Goal: Task Accomplishment & Management: Complete application form

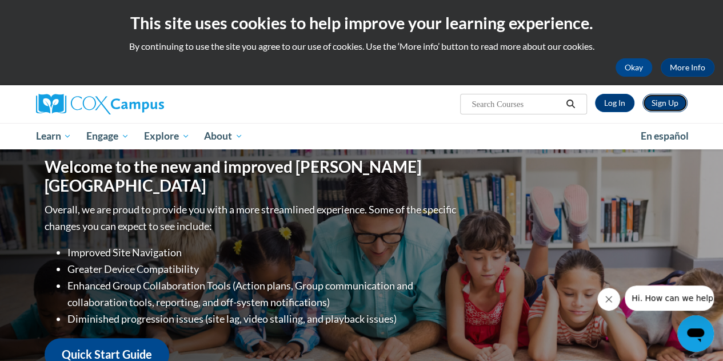
click at [661, 102] on link "Sign Up" at bounding box center [665, 103] width 45 height 18
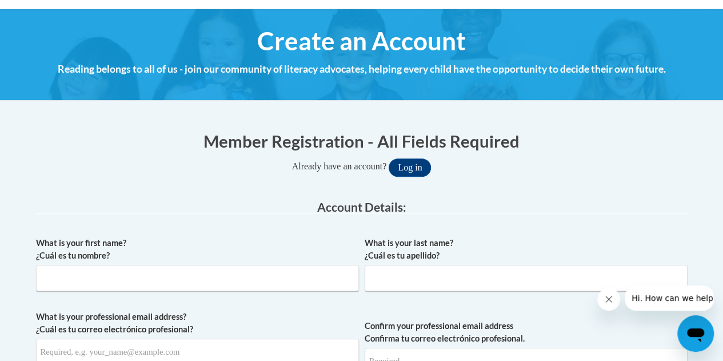
scroll to position [229, 0]
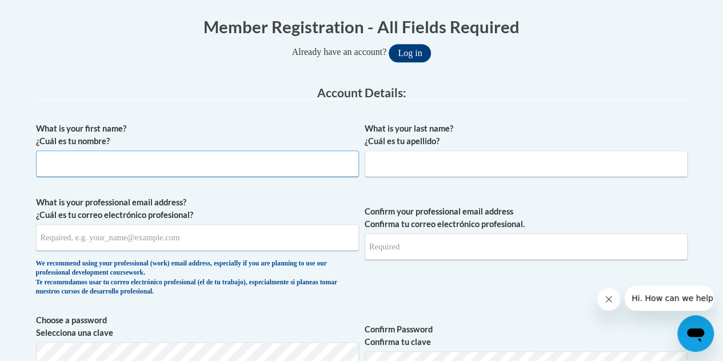
click at [122, 162] on input "What is your first name? ¿Cuál es tu nombre?" at bounding box center [197, 163] width 323 height 26
type input "Kaylee"
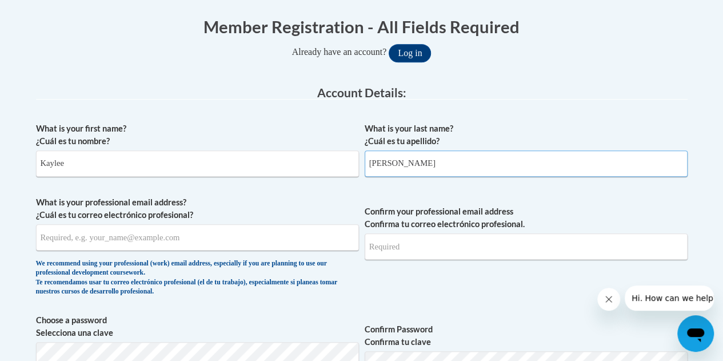
type input "Radtke"
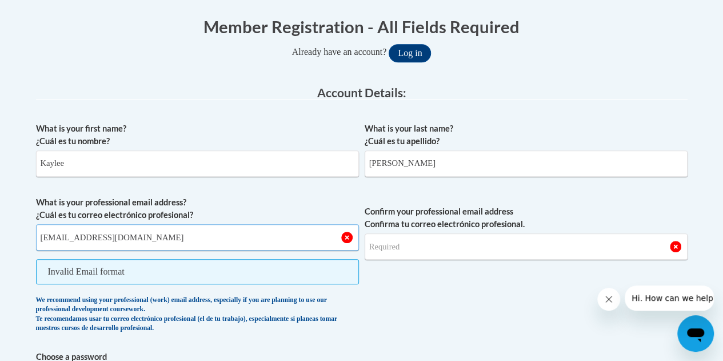
click at [67, 232] on input "radtkek@wauwatosa.k12.wi.us" at bounding box center [197, 237] width 323 height 26
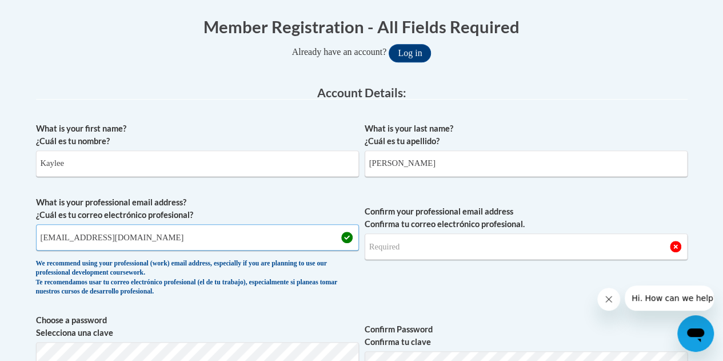
type input "radtkeka@wauwatosa.k12.wi.us"
click at [432, 243] on input "Confirm your professional email address Confirma tu correo electrónico profesio…" at bounding box center [526, 246] width 323 height 26
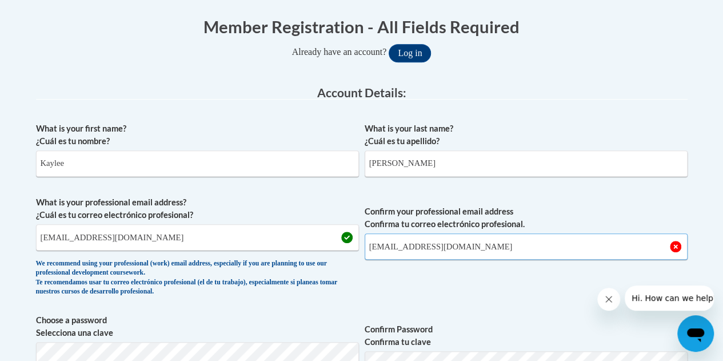
type input "radtkeka@wauwatosa.k12.wi.us"
click at [475, 292] on span "Confirm your professional email address Confirma tu correo electrónico profesio…" at bounding box center [526, 249] width 323 height 106
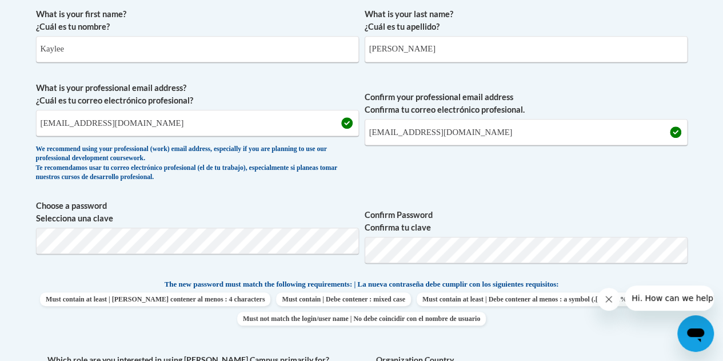
click at [449, 342] on div "What is your first name? ¿Cuál es tu nombre? Kaylee What is your last name? ¿Cu…" at bounding box center [362, 267] width 652 height 531
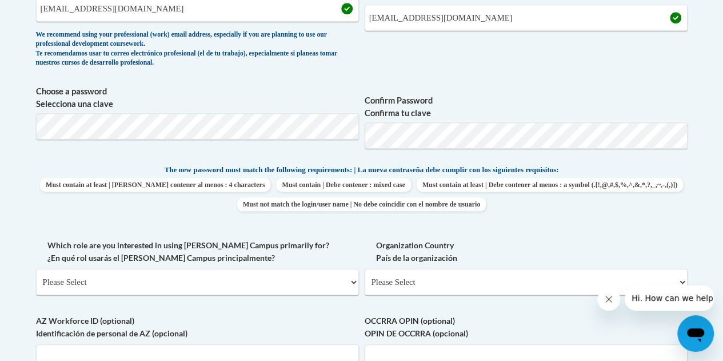
scroll to position [515, 0]
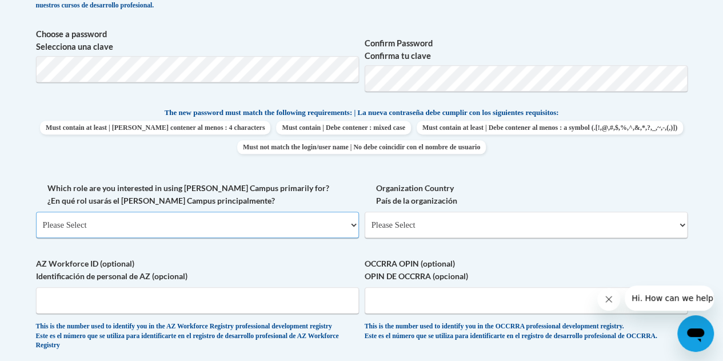
click at [218, 224] on select "Please Select College/University | Colegio/Universidad Community/Nonprofit Part…" at bounding box center [197, 225] width 323 height 26
select select "49058d88-fc43-4af8-93ac-fa8ced758464"
click at [36, 212] on select "Please Select College/University | Colegio/Universidad Community/Nonprofit Part…" at bounding box center [197, 225] width 323 height 26
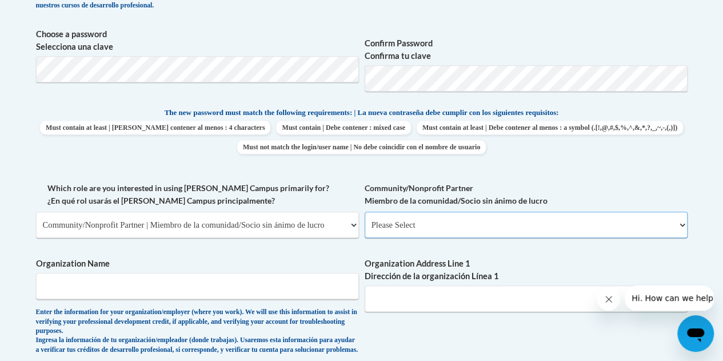
click at [417, 228] on select "Please Select Advocate | Defensor(a) Business/Private Company | Negocio o empre…" at bounding box center [526, 225] width 323 height 26
select select "606ca321-15c9-43e2-8e5f-d1bc6c2d9d7e"
click at [365, 212] on select "Please Select Advocate | Defensor(a) Business/Private Company | Negocio o empre…" at bounding box center [526, 225] width 323 height 26
click at [288, 298] on input "Organization Name" at bounding box center [197, 286] width 323 height 26
click at [508, 225] on select "Please Select Advocate | Defensor(a) Business/Private Company | Negocio o empre…" at bounding box center [526, 225] width 323 height 26
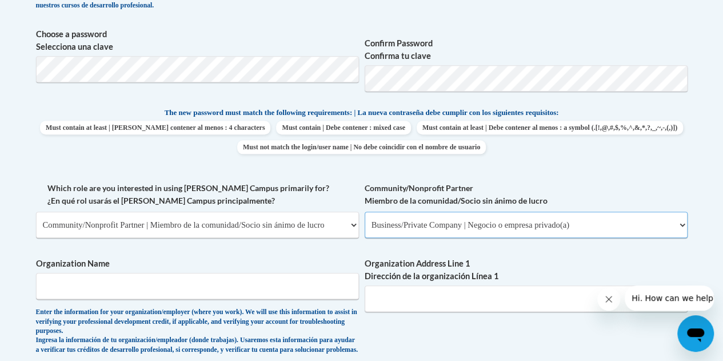
select select
click at [365, 212] on select "Please Select Advocate | Defensor(a) Business/Private Company | Negocio o empre…" at bounding box center [526, 225] width 323 height 26
click at [134, 288] on input "Organization Name" at bounding box center [197, 286] width 323 height 26
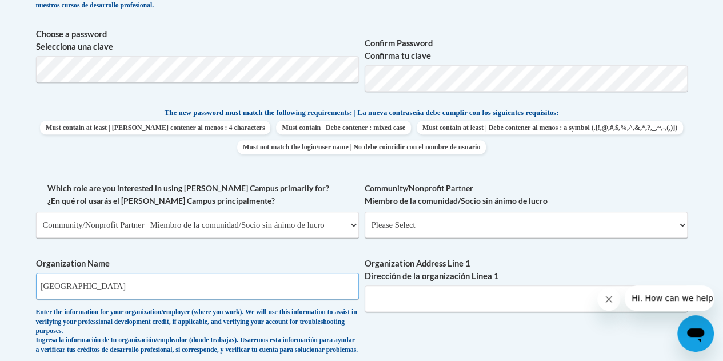
type input "Wauwatosa School District"
click at [416, 339] on div "What is your first name? ¿Cuál es tu nombre? Kaylee What is your last name? ¿Cu…" at bounding box center [362, 191] width 652 height 721
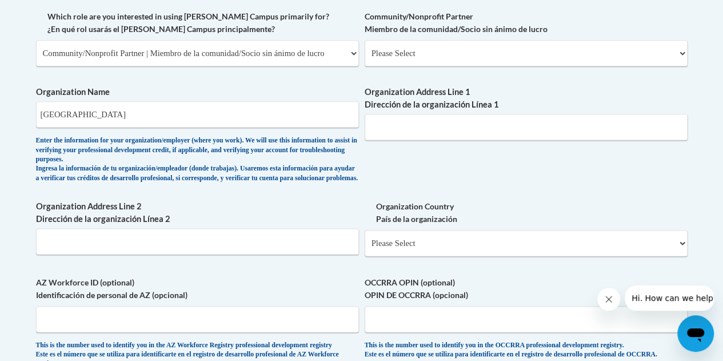
scroll to position [800, 0]
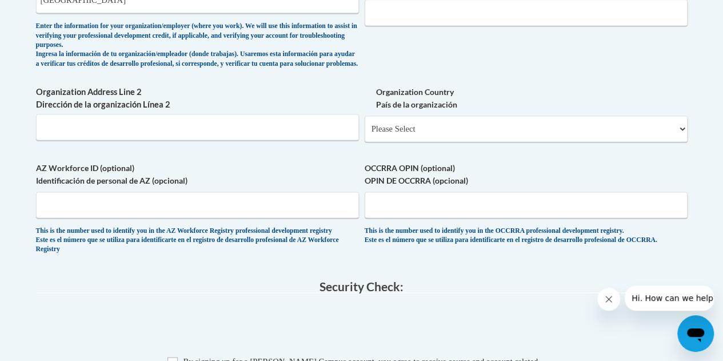
drag, startPoint x: 564, startPoint y: 262, endPoint x: 548, endPoint y: 249, distance: 21.5
drag, startPoint x: 548, startPoint y: 249, endPoint x: 532, endPoint y: 288, distance: 42.4
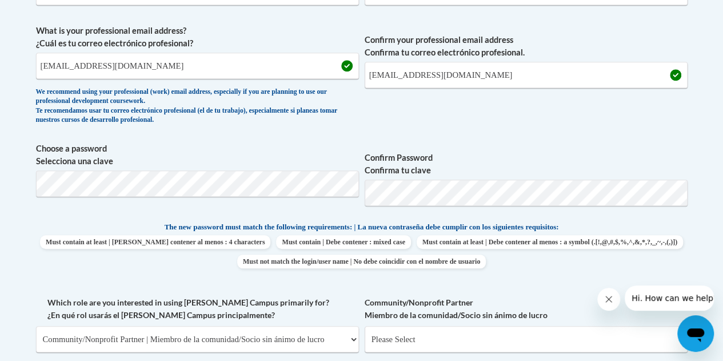
scroll to position [515, 0]
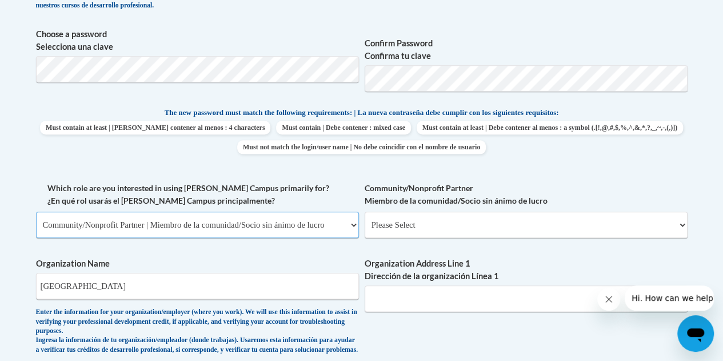
click at [325, 226] on select "Please Select College/University | Colegio/Universidad Community/Nonprofit Part…" at bounding box center [197, 225] width 323 height 26
select select "fbf2d438-af2f-41f8-98f1-81c410e29de3"
click at [36, 212] on select "Please Select College/University | Colegio/Universidad Community/Nonprofit Part…" at bounding box center [197, 225] width 323 height 26
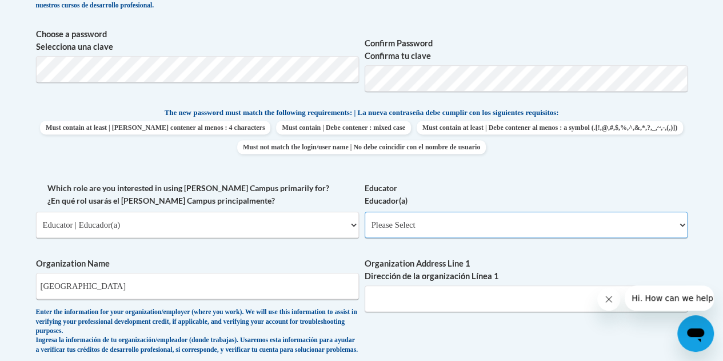
click at [489, 229] on select "Please Select Early Learning/Daycare Teacher/Family Home Care Provider | Maestr…" at bounding box center [526, 225] width 323 height 26
select select "8e40623d-54d0-45cd-9f92-5df65cd3f8cf"
click at [365, 212] on select "Please Select Early Learning/Daycare Teacher/Family Home Care Provider | Maestr…" at bounding box center [526, 225] width 323 height 26
click at [165, 288] on input "Wauwatosa School District" at bounding box center [197, 286] width 323 height 26
drag, startPoint x: 166, startPoint y: 284, endPoint x: 0, endPoint y: 268, distance: 166.6
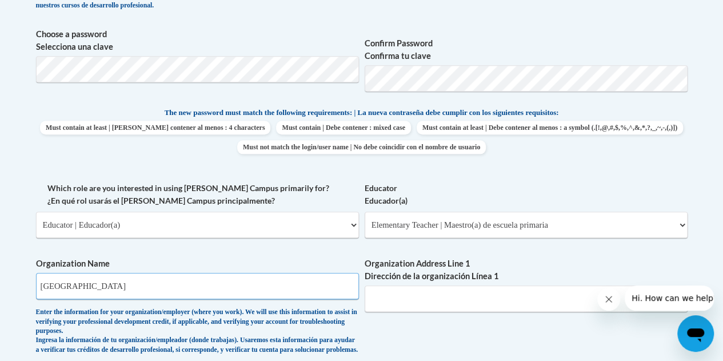
click at [0, 268] on body "This site uses cookies to help improve your learning experience. By continuing …" at bounding box center [361, 282] width 723 height 1594
type input "R"
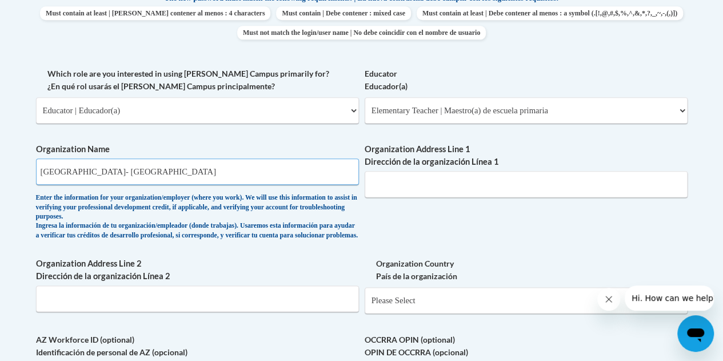
type input "Wauwatosa School District- Roosevelt Elementary School"
click at [445, 187] on input "Organization Address Line 1 Dirección de la organización Línea 1" at bounding box center [526, 184] width 323 height 26
paste input "2535 N 73rd St"
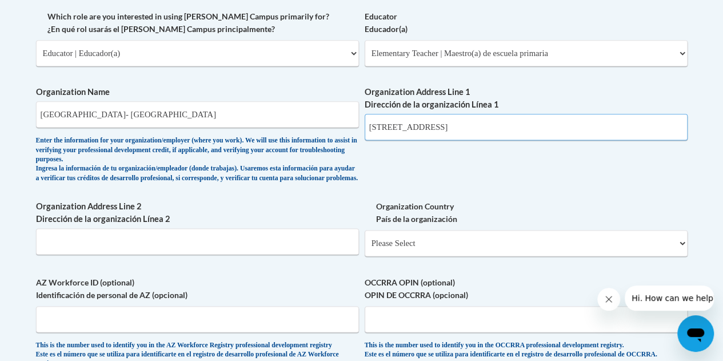
scroll to position [743, 0]
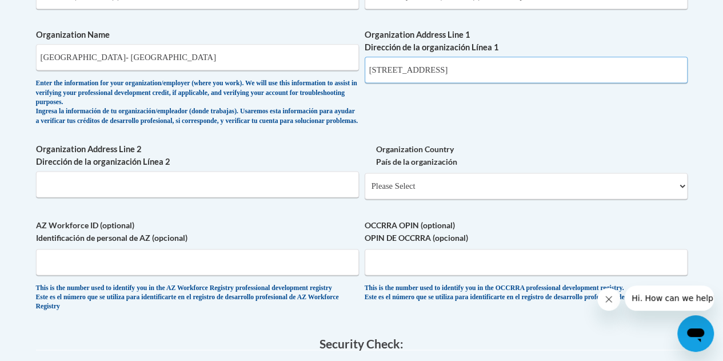
click at [568, 63] on input "2535 N 73rd Street, Wauwatosa, WI 5" at bounding box center [526, 70] width 323 height 26
paste input "53213"
type input "2535 N 73rd Street, Wauwatosa, WI 53213"
click at [558, 188] on select "Please Select United States | Estados Unidos Outside of the United States | Fue…" at bounding box center [526, 186] width 323 height 26
select select "ad49bcad-a171-4b2e-b99c-48b446064914"
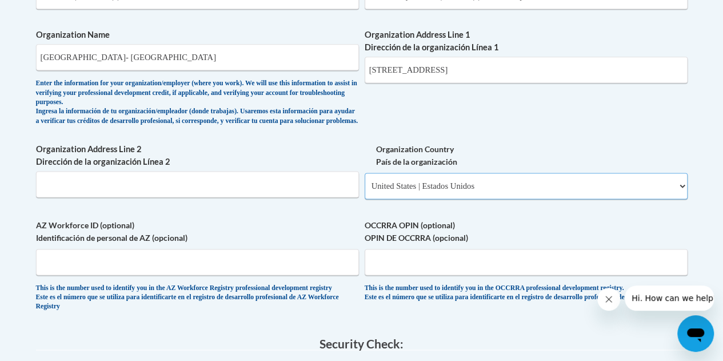
click at [365, 182] on select "Please Select United States | Estados Unidos Outside of the United States | Fue…" at bounding box center [526, 186] width 323 height 26
select select
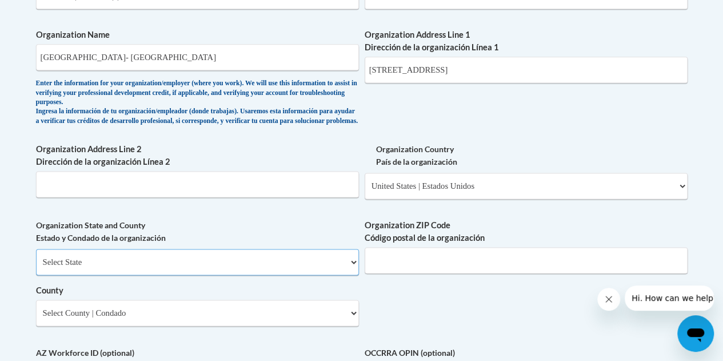
click at [257, 264] on select "Select State Alabama Alaska Arizona Arkansas California Colorado Connecticut De…" at bounding box center [197, 262] width 323 height 26
select select "Wisconsin"
click at [36, 257] on select "Select State Alabama Alaska Arizona Arkansas California Colorado Connecticut De…" at bounding box center [197, 262] width 323 height 26
click at [524, 189] on select "Please Select United States | Estados Unidos Outside of the United States | Fue…" at bounding box center [526, 186] width 323 height 26
click at [365, 182] on select "Please Select United States | Estados Unidos Outside of the United States | Fue…" at bounding box center [526, 186] width 323 height 26
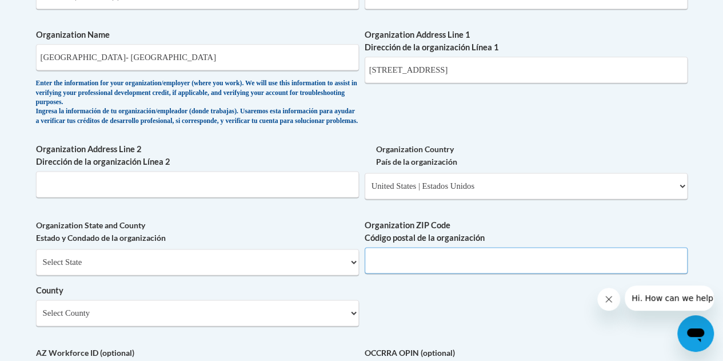
click at [409, 269] on input "Organization ZIP Code Código postal de la organización" at bounding box center [526, 260] width 323 height 26
click at [517, 69] on input "2535 N 73rd Street, Wauwatosa, WI 53213" at bounding box center [526, 70] width 323 height 26
click at [419, 272] on input "Organization ZIP Code Código postal de la organización" at bounding box center [526, 260] width 323 height 26
paste input "53213"
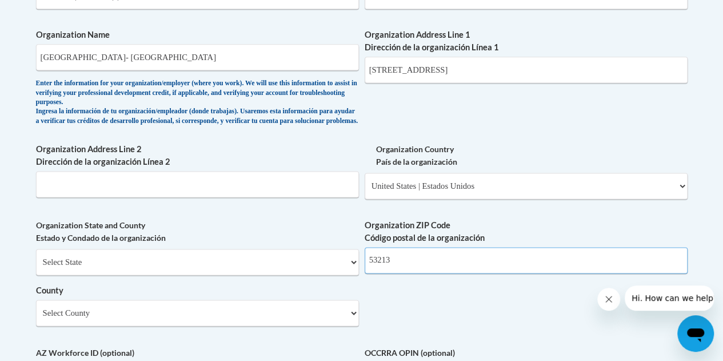
type input "53213"
drag, startPoint x: 550, startPoint y: 67, endPoint x: 487, endPoint y: 73, distance: 63.1
click at [487, 73] on input "2535 N 73rd Street, Wauwatosa, WI 53213" at bounding box center [526, 70] width 323 height 26
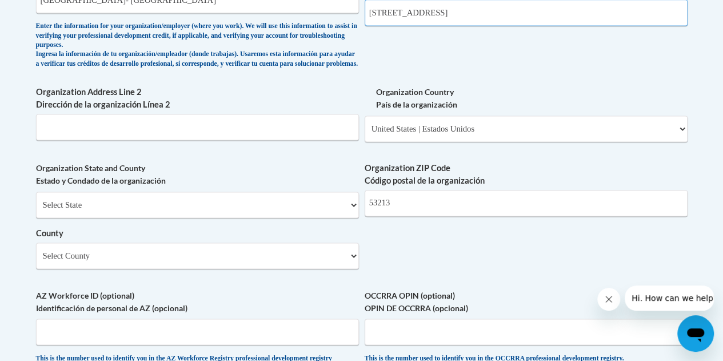
type input "2535 N 73rd Street, Wauwatosa"
click at [210, 261] on select "Select County Adams Ashland Barron Bayfield Brown Buffalo Burnett Calumet Chipp…" at bounding box center [197, 255] width 323 height 26
select select "Milwaukee"
click at [36, 251] on select "Select County Adams Ashland Barron Bayfield Brown Buffalo Burnett Calumet Chipp…" at bounding box center [197, 255] width 323 height 26
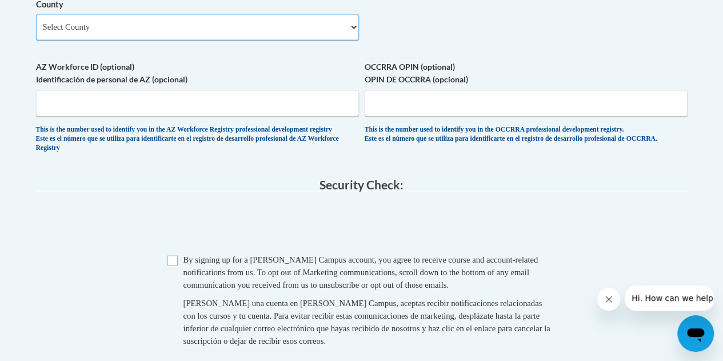
scroll to position [1143, 0]
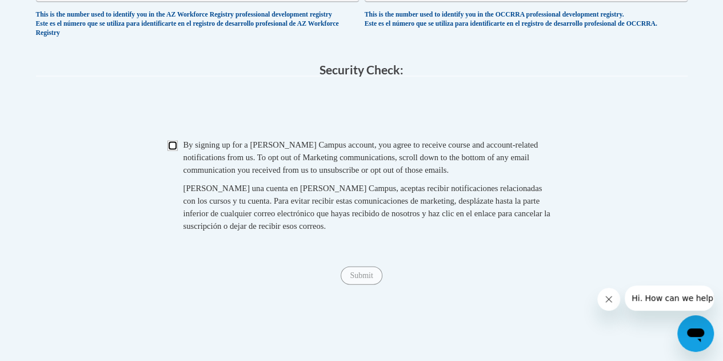
click at [175, 151] on input "Checkbox" at bounding box center [173, 146] width 10 height 10
checkbox input "true"
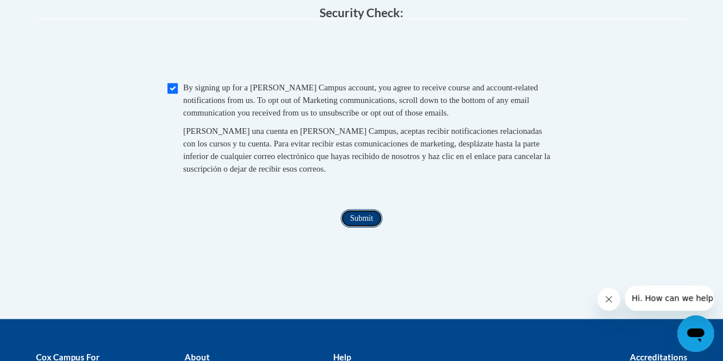
click at [369, 228] on input "Submit" at bounding box center [361, 218] width 41 height 18
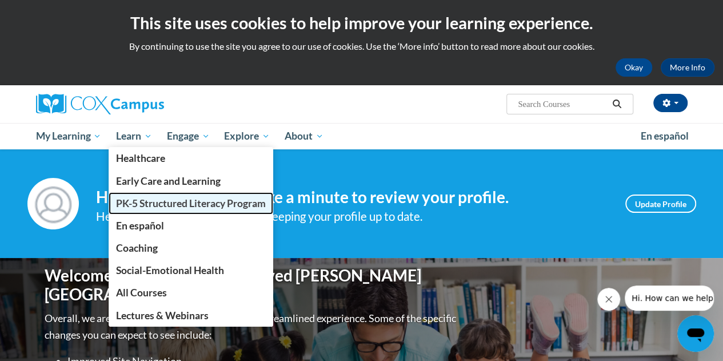
click at [156, 203] on span "PK-5 Structured Literacy Program" at bounding box center [191, 203] width 150 height 12
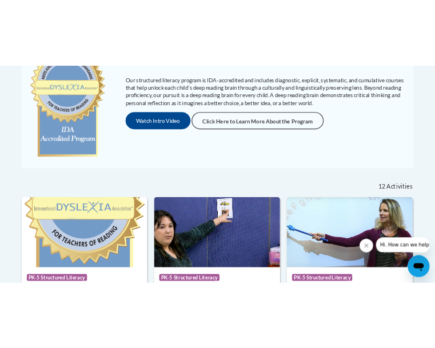
scroll to position [246, 0]
